Goal: Information Seeking & Learning: Learn about a topic

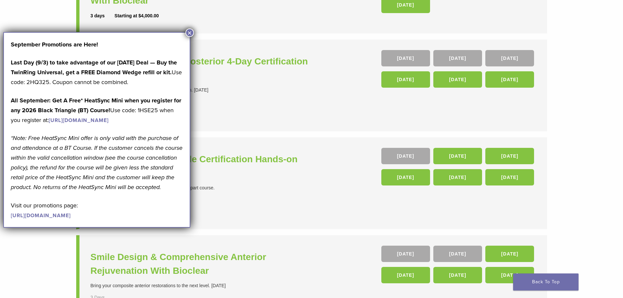
scroll to position [163, 0]
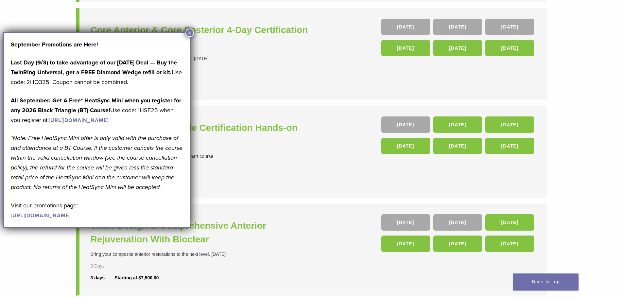
click at [188, 32] on button "×" at bounding box center [189, 32] width 8 height 8
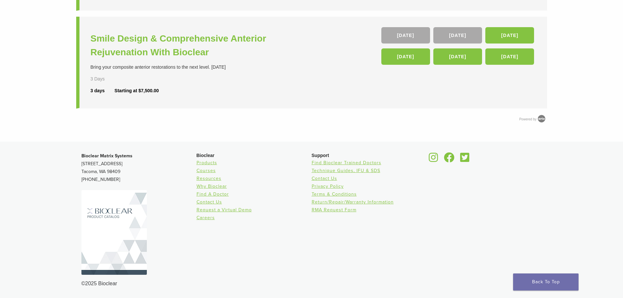
scroll to position [361, 0]
click at [196, 160] on link "Products" at bounding box center [206, 163] width 21 height 6
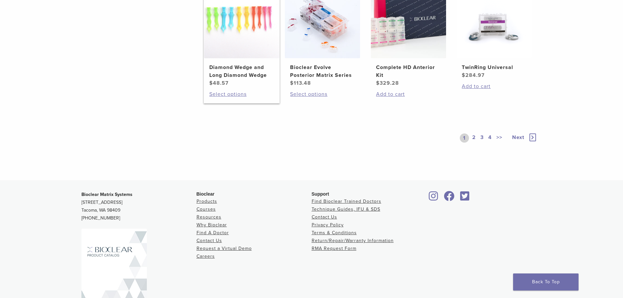
scroll to position [588, 0]
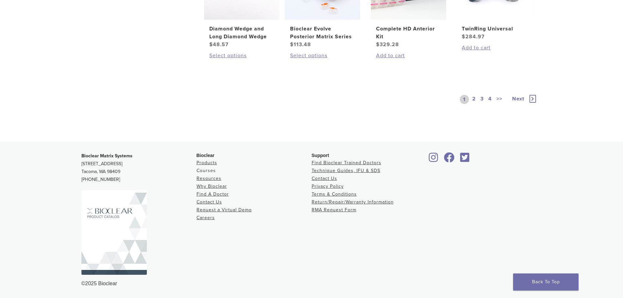
click at [196, 173] on link "Courses" at bounding box center [205, 171] width 19 height 6
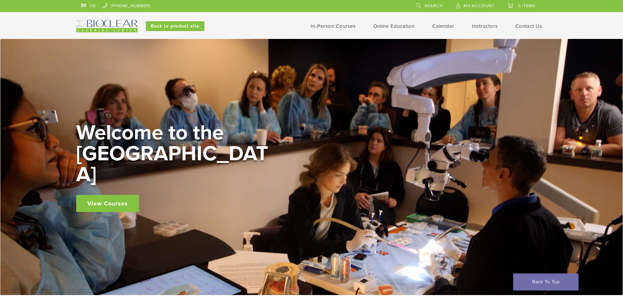
click at [356, 28] on link "In-Person Courses" at bounding box center [332, 26] width 45 height 6
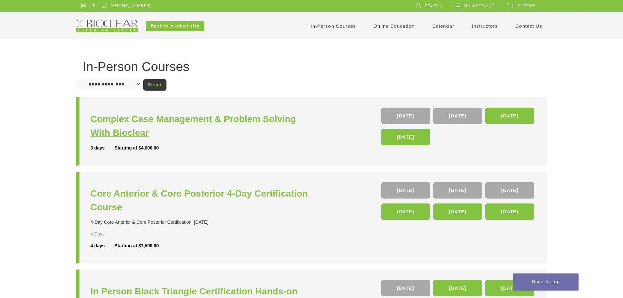
click at [262, 121] on h3 "Complex Case Management & Problem Solving With Bioclear" at bounding box center [202, 125] width 223 height 27
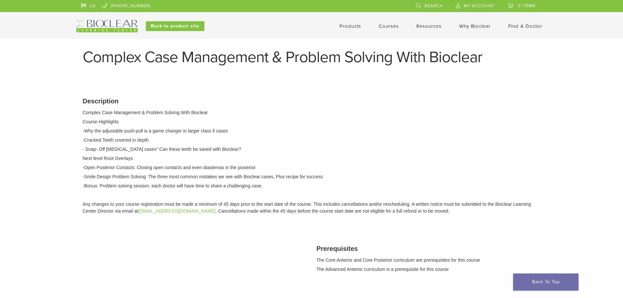
click at [76, 26] on img at bounding box center [106, 26] width 61 height 12
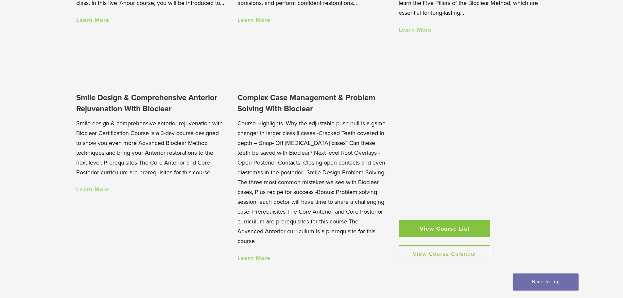
scroll to position [654, 0]
